Goal: Obtain resource: Download file/media

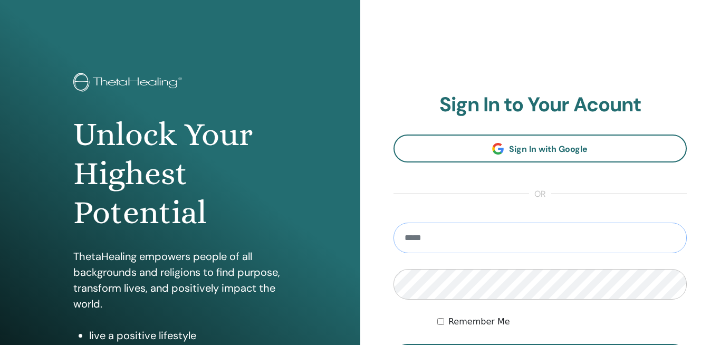
type input "**********"
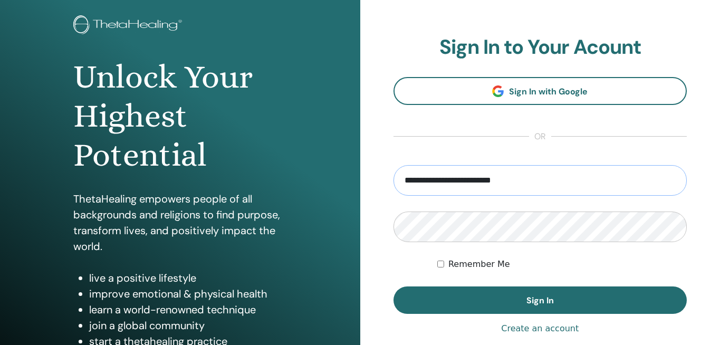
scroll to position [85, 0]
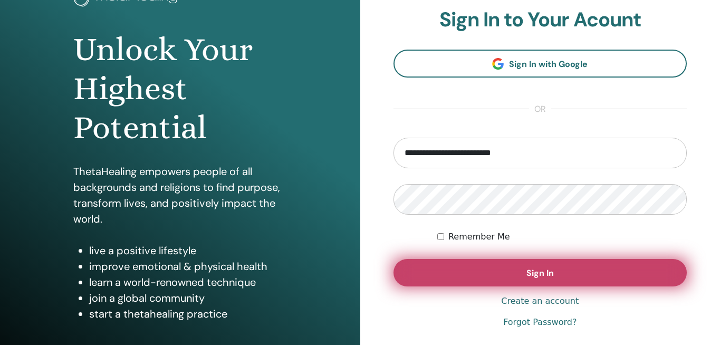
click at [483, 275] on button "Sign In" at bounding box center [541, 272] width 294 height 27
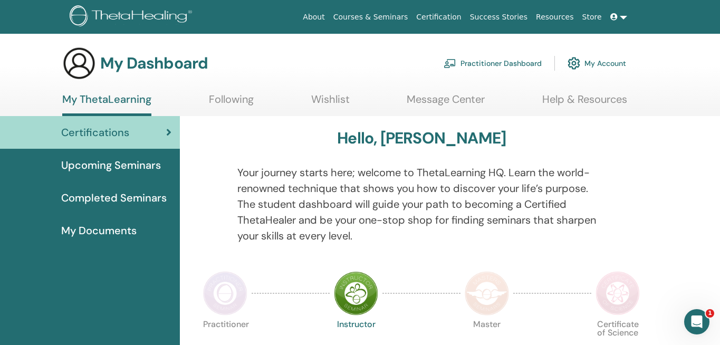
click at [102, 232] on span "My Documents" at bounding box center [98, 231] width 75 height 16
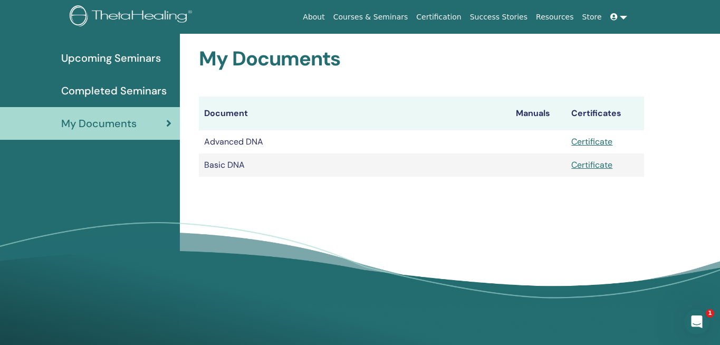
scroll to position [122, 0]
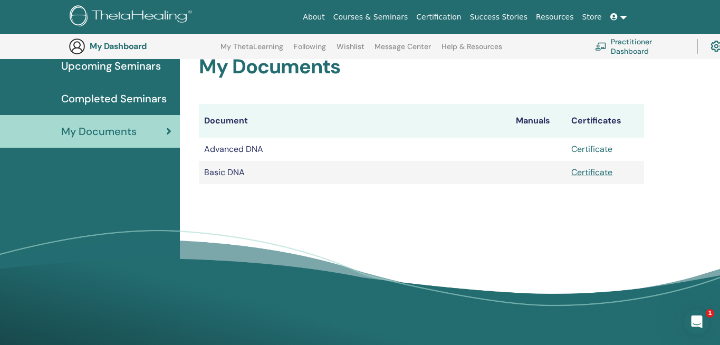
click at [593, 148] on link "Certificate" at bounding box center [592, 149] width 41 height 11
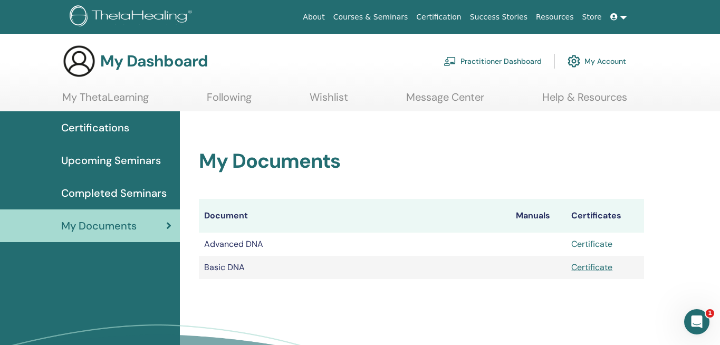
scroll to position [0, 0]
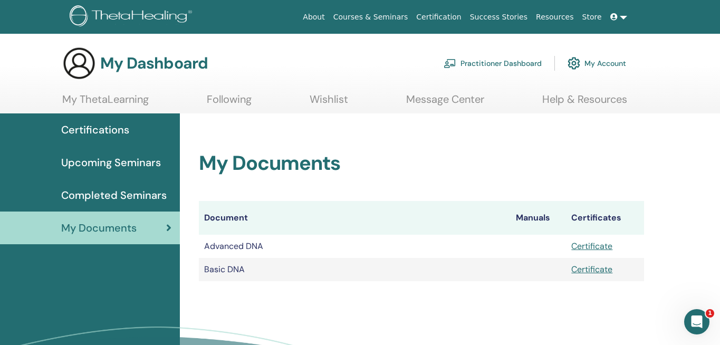
click at [92, 197] on span "Completed Seminars" at bounding box center [114, 195] width 106 height 16
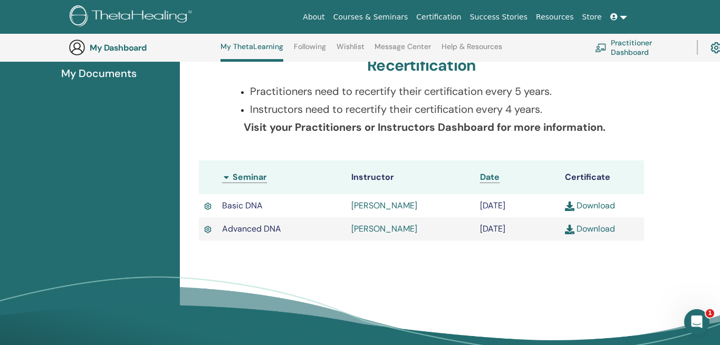
scroll to position [213, 0]
